Goal: Task Accomplishment & Management: Complete application form

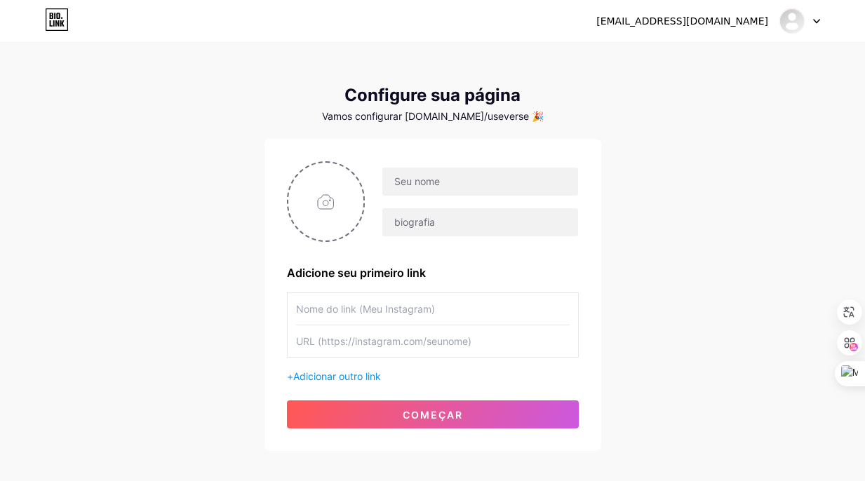
scroll to position [6, 0]
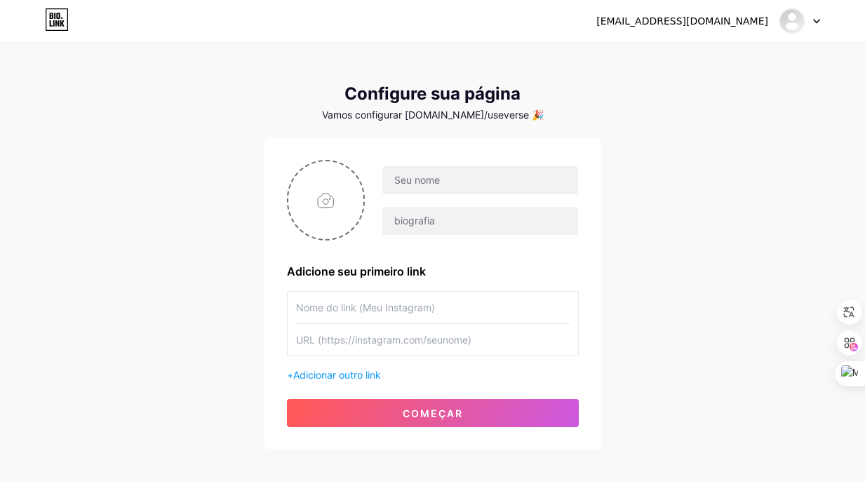
click at [347, 295] on input "text" at bounding box center [433, 308] width 274 height 32
click at [356, 344] on input "text" at bounding box center [433, 340] width 274 height 32
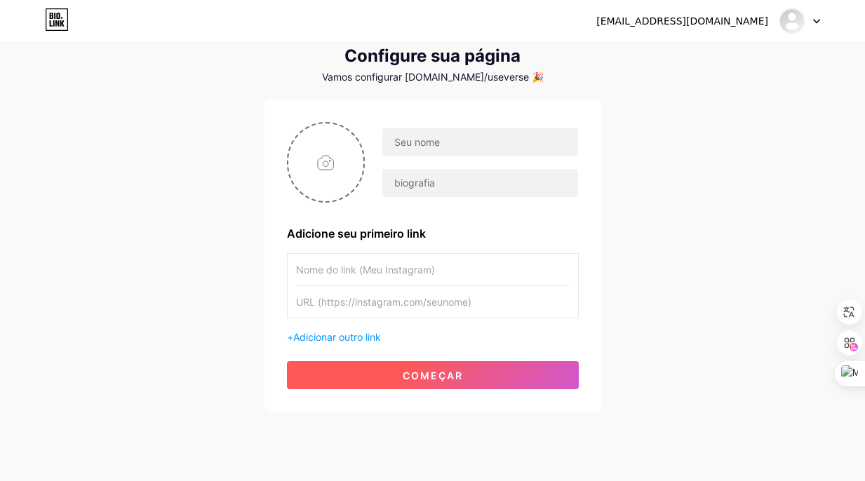
scroll to position [75, 0]
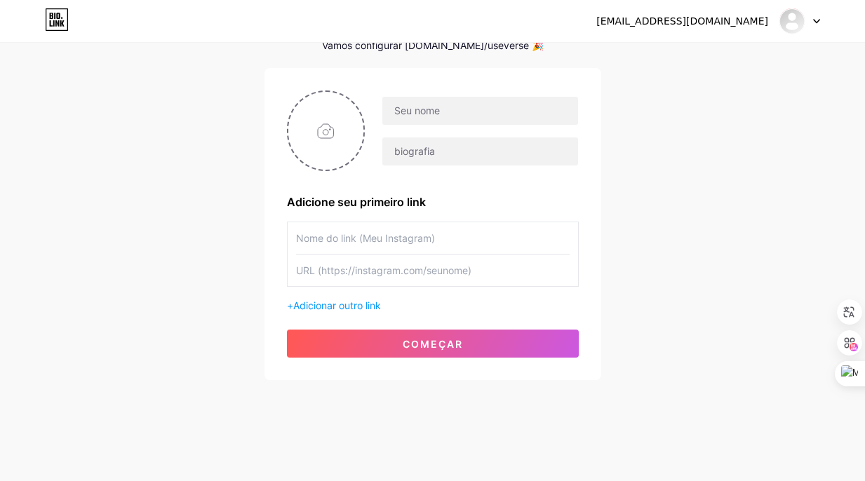
click at [53, 22] on icon at bounding box center [53, 23] width 1 height 6
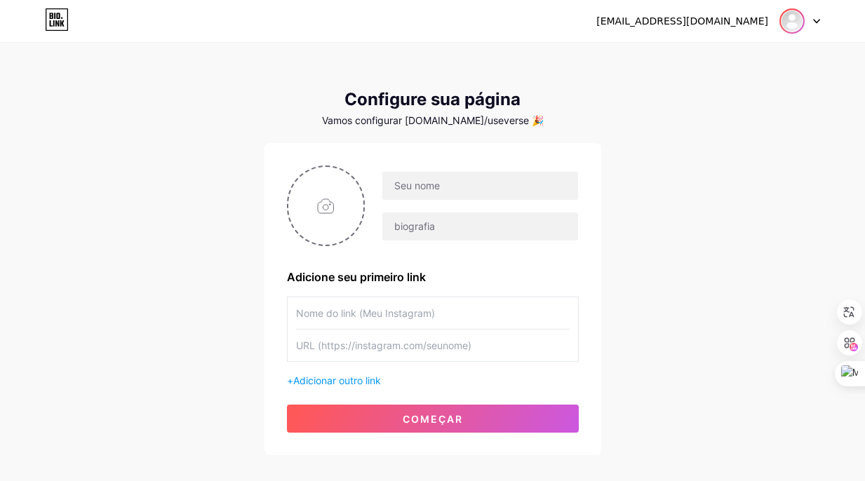
click at [792, 28] on img at bounding box center [792, 21] width 22 height 22
click at [752, 48] on link "Painel" at bounding box center [733, 58] width 174 height 38
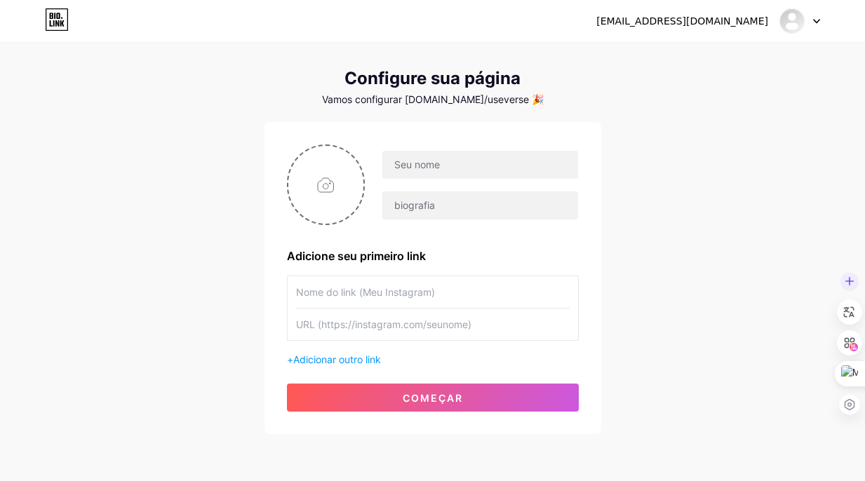
scroll to position [27, 0]
